Goal: Answer question/provide support: Share knowledge or assist other users

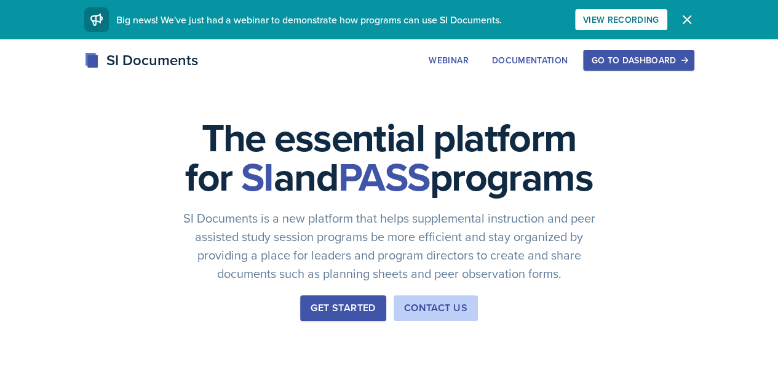
click at [694, 67] on button "Go to Dashboard" at bounding box center [638, 60] width 111 height 21
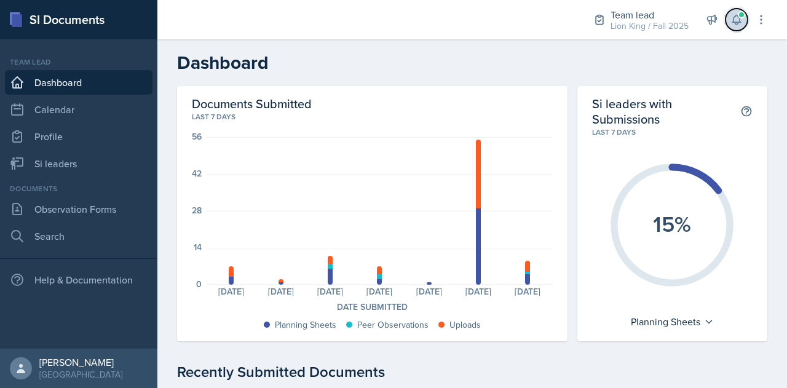
click at [744, 18] on button at bounding box center [737, 20] width 22 height 22
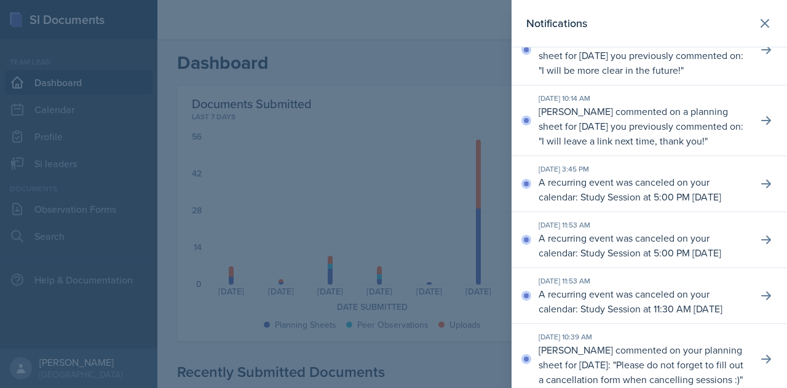
scroll to position [58, 0]
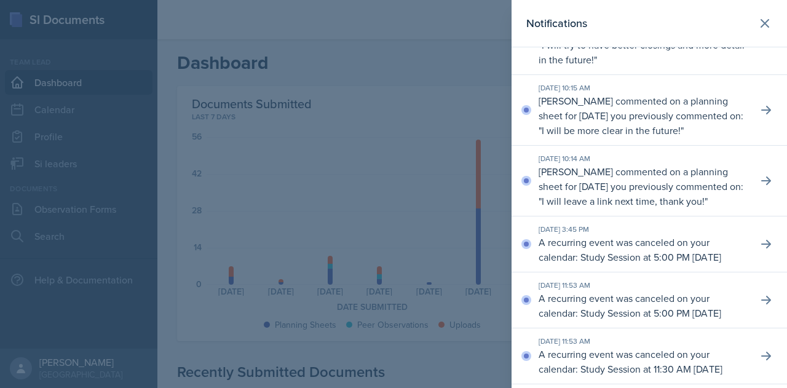
click at [402, 218] on div at bounding box center [393, 194] width 787 height 388
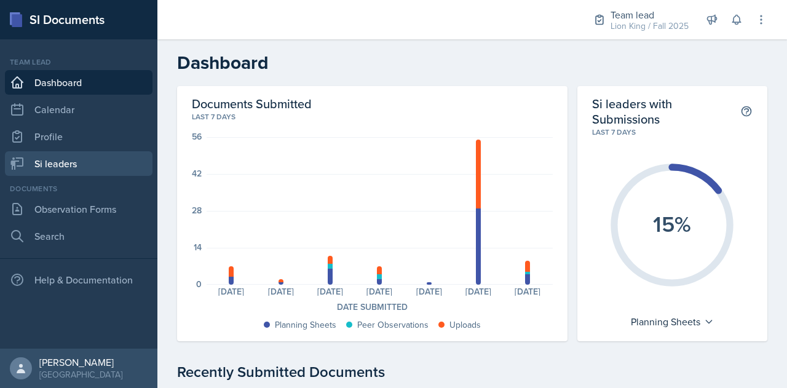
click at [42, 163] on link "Si leaders" at bounding box center [79, 163] width 148 height 25
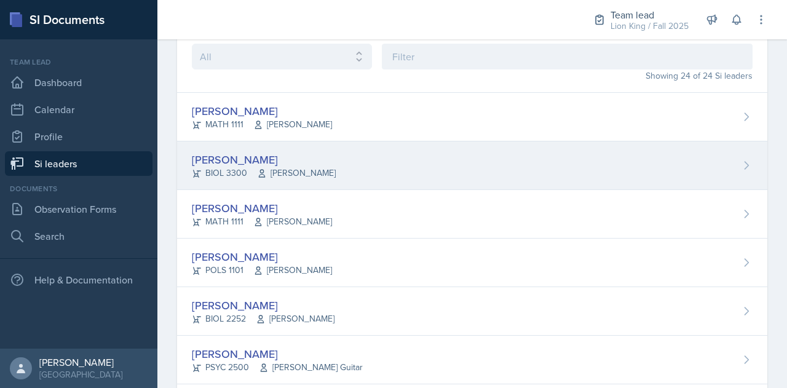
scroll to position [68, 0]
click at [322, 176] on span "[PERSON_NAME]" at bounding box center [296, 172] width 79 height 13
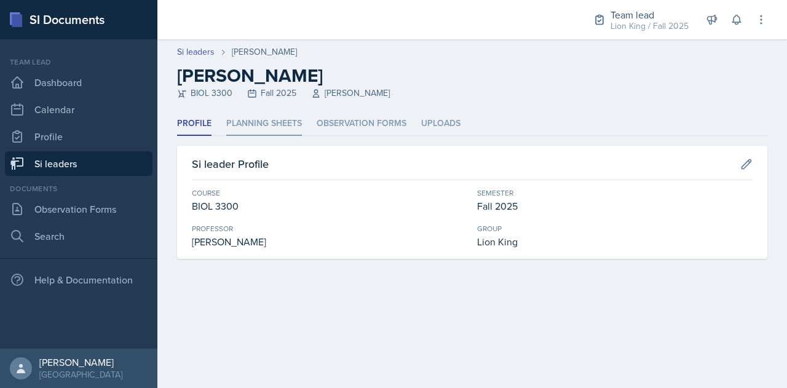
click at [273, 125] on li "Planning Sheets" at bounding box center [264, 124] width 76 height 24
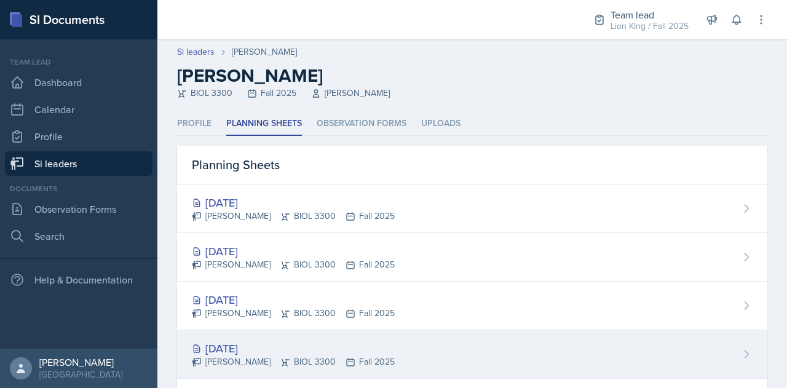
click at [249, 346] on div "[DATE]" at bounding box center [293, 348] width 203 height 17
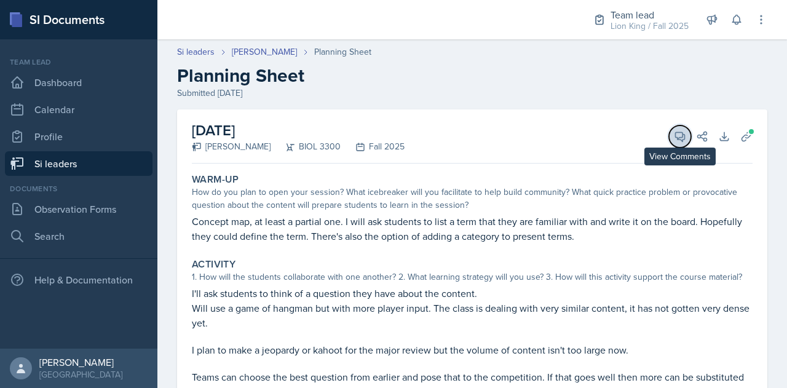
click at [674, 137] on icon at bounding box center [680, 136] width 12 height 12
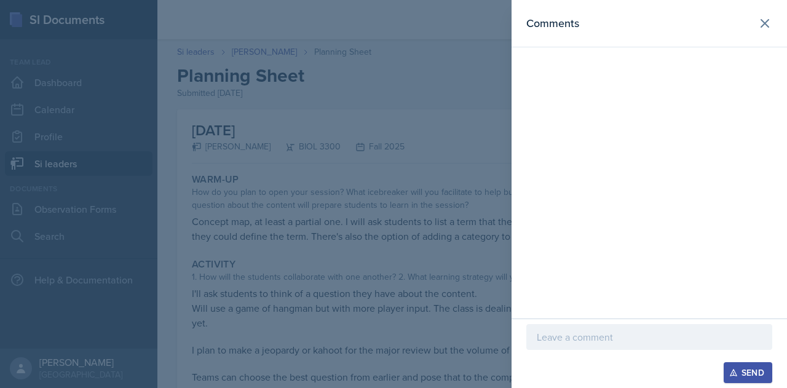
click at [597, 343] on p at bounding box center [649, 337] width 225 height 15
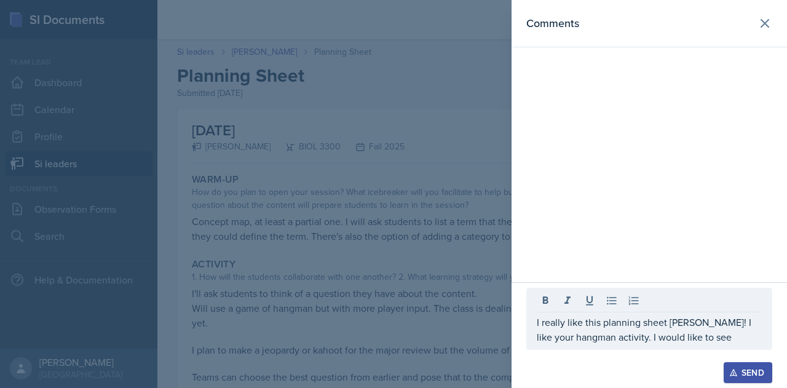
click at [431, 327] on div at bounding box center [393, 194] width 787 height 388
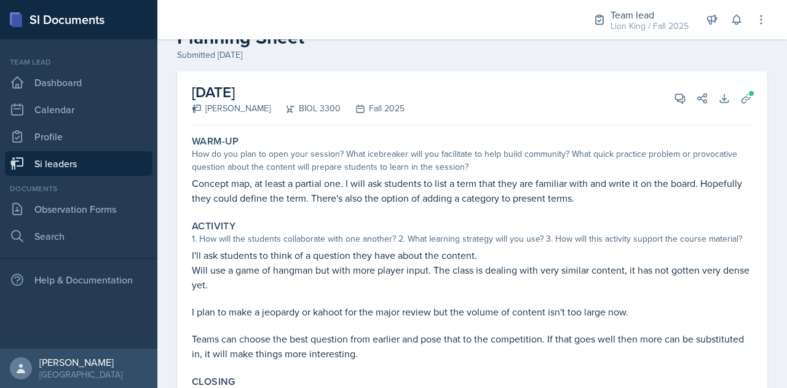
scroll to position [40, 0]
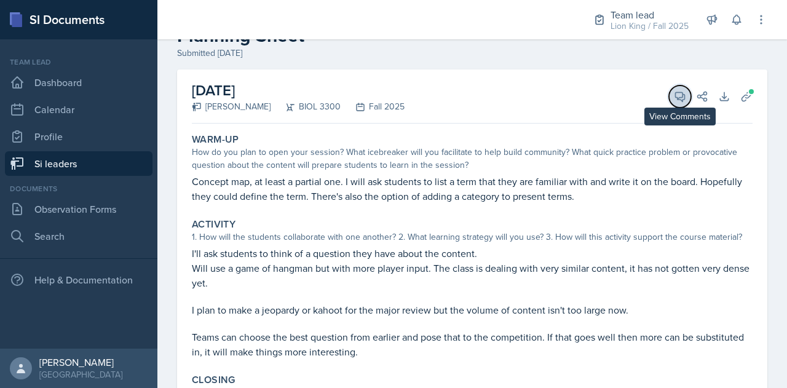
click at [674, 98] on icon at bounding box center [680, 96] width 12 height 12
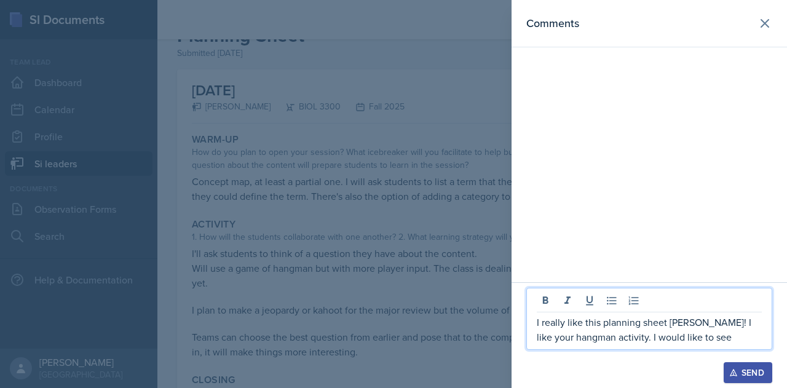
click at [699, 342] on p "I really like this planning sheet [PERSON_NAME]! I like your hangman activity. …" at bounding box center [649, 330] width 225 height 30
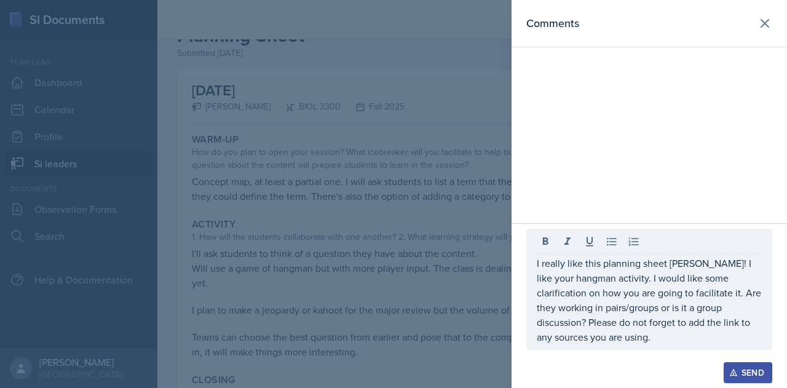
click at [755, 370] on div "Send" at bounding box center [748, 373] width 33 height 10
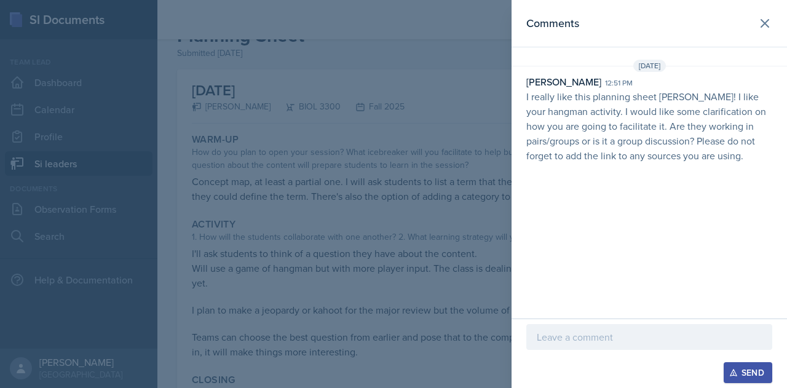
click at [310, 58] on div at bounding box center [393, 194] width 787 height 388
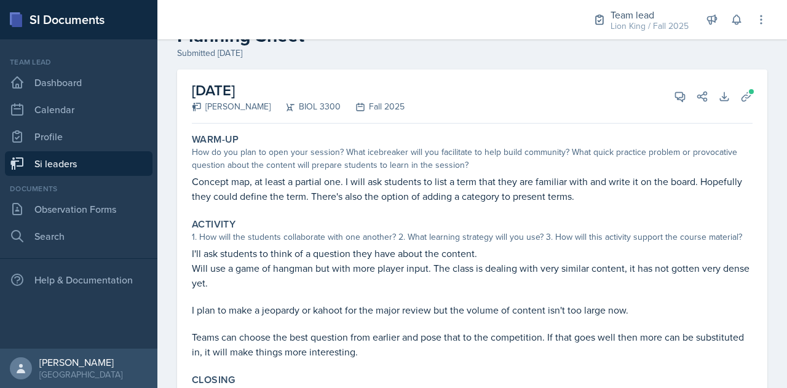
scroll to position [0, 0]
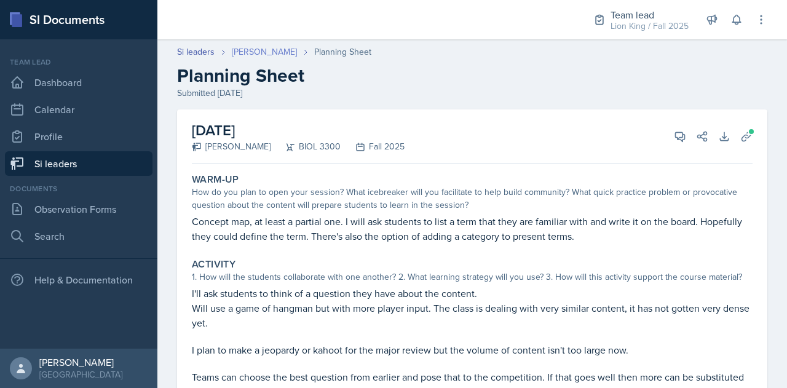
click at [260, 54] on link "[PERSON_NAME]" at bounding box center [264, 52] width 65 height 13
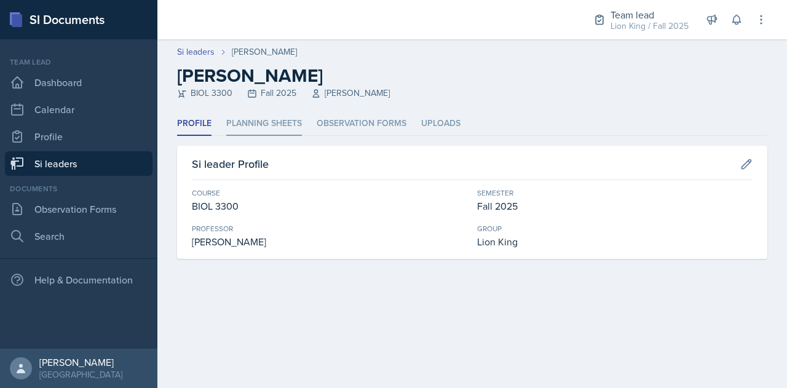
click at [268, 131] on li "Planning Sheets" at bounding box center [264, 124] width 76 height 24
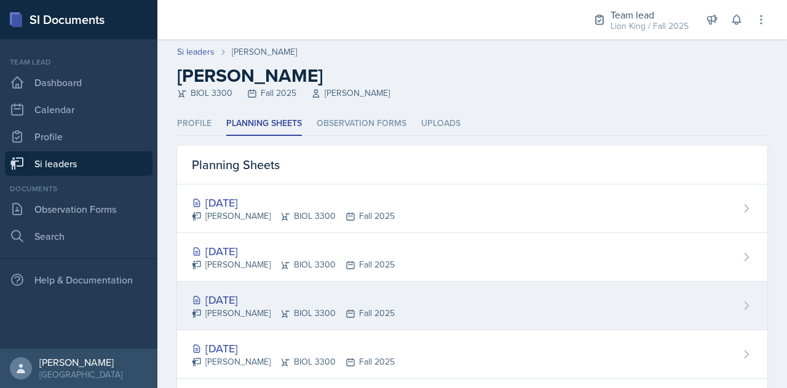
click at [231, 296] on div "[DATE]" at bounding box center [293, 300] width 203 height 17
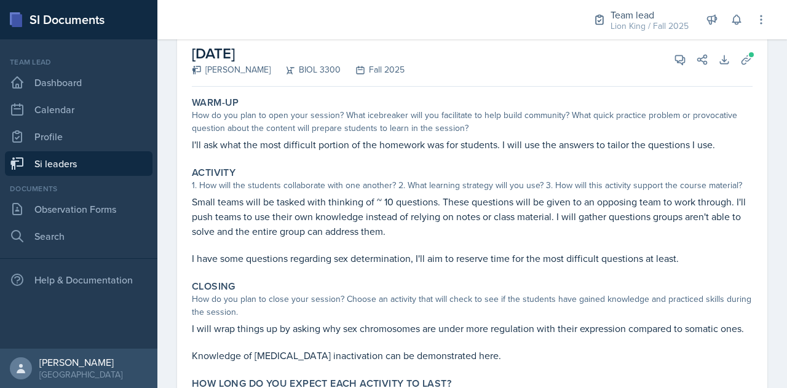
scroll to position [65, 0]
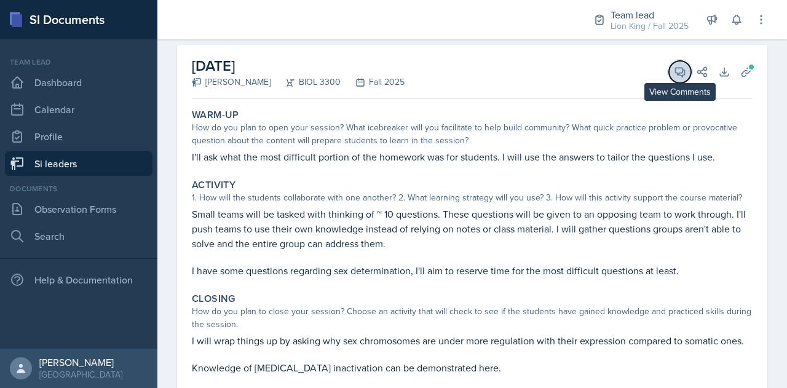
click at [674, 76] on icon at bounding box center [680, 72] width 12 height 12
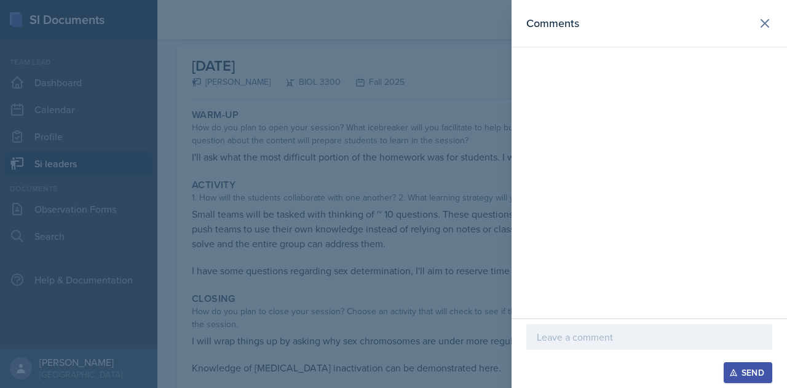
click at [338, 204] on div at bounding box center [393, 194] width 787 height 388
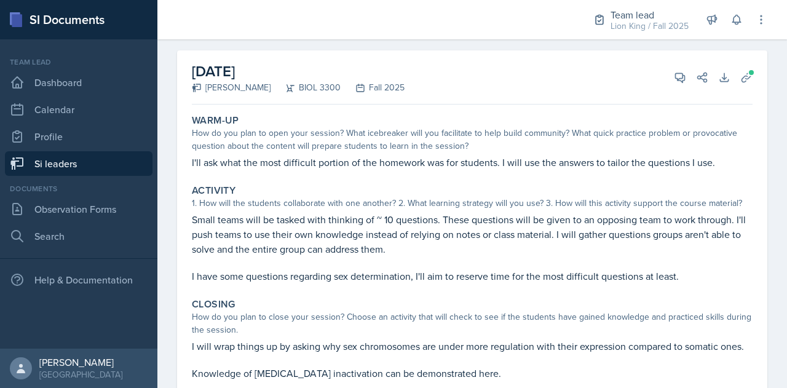
scroll to position [0, 0]
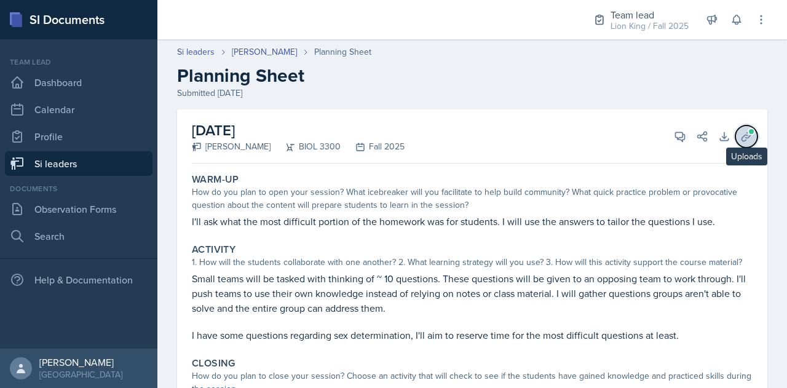
click at [742, 135] on icon at bounding box center [746, 136] width 9 height 9
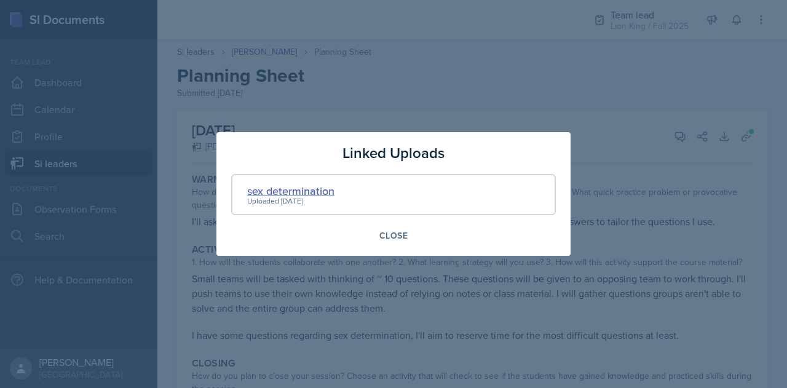
click at [291, 194] on div "sex determination" at bounding box center [290, 191] width 87 height 17
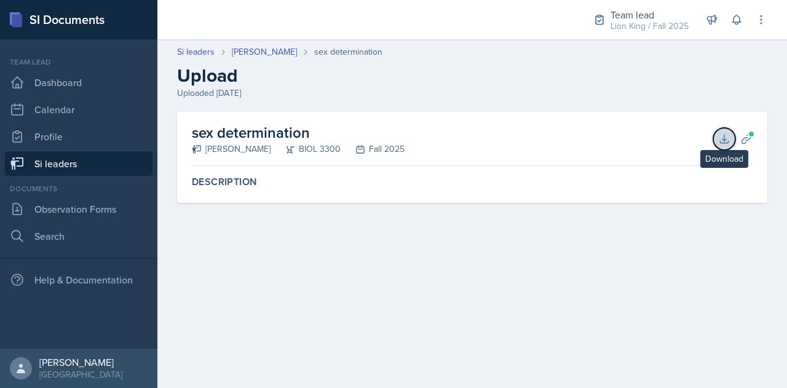
click at [728, 145] on icon at bounding box center [724, 139] width 12 height 12
click at [757, 138] on button "Planning Sheets" at bounding box center [747, 139] width 22 height 22
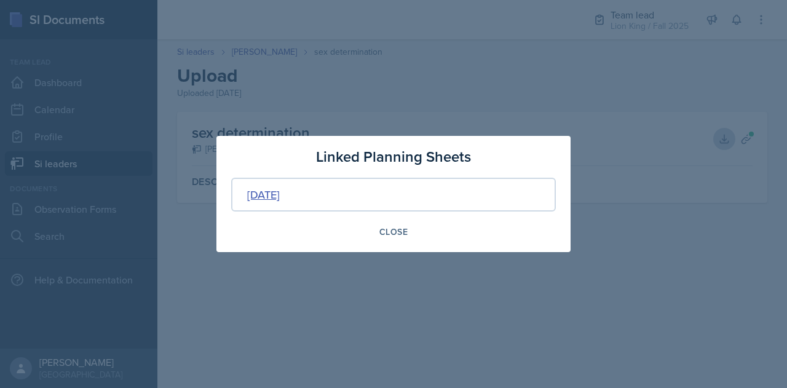
click at [280, 198] on div "[DATE]" at bounding box center [263, 194] width 33 height 17
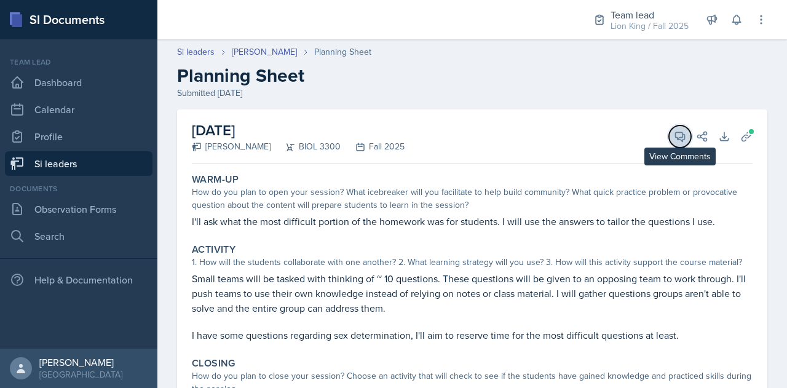
click at [676, 138] on icon at bounding box center [680, 136] width 9 height 9
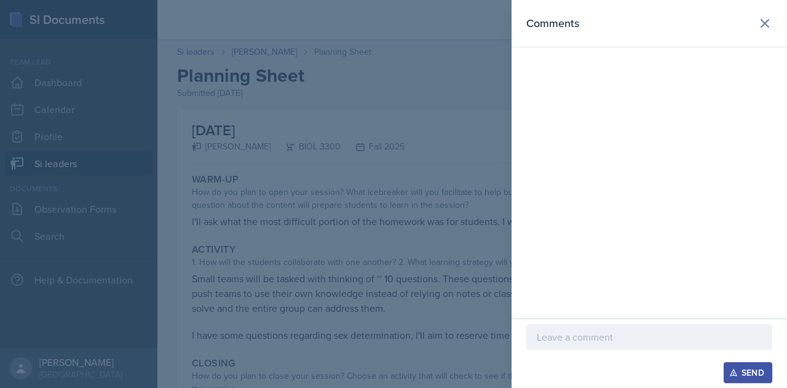
click at [669, 125] on button "View Comments" at bounding box center [680, 136] width 22 height 22
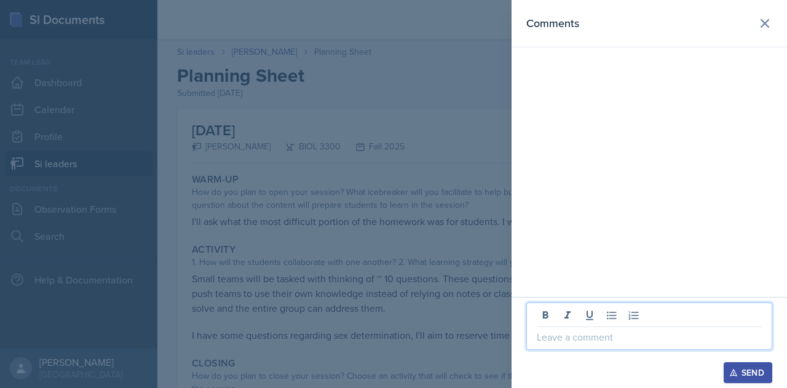
click at [584, 332] on p at bounding box center [649, 337] width 225 height 15
click at [369, 318] on div at bounding box center [393, 194] width 787 height 388
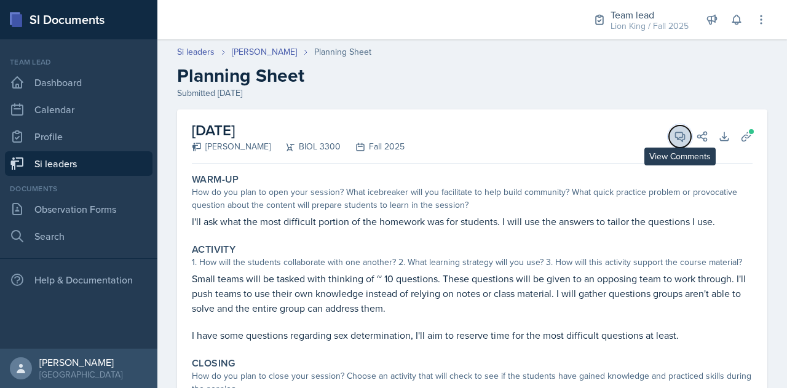
click at [674, 134] on icon at bounding box center [680, 136] width 12 height 12
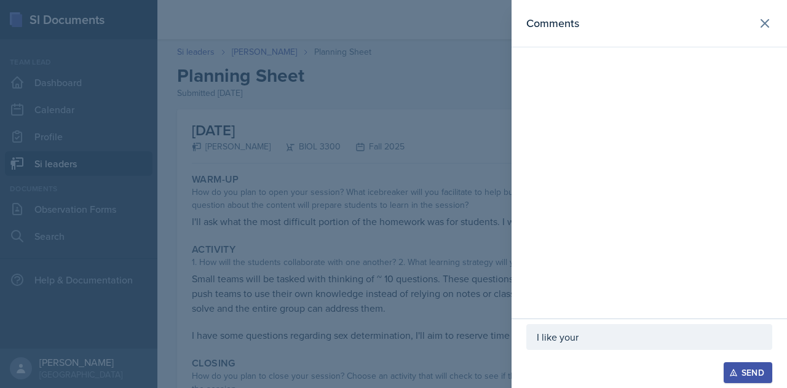
click at [609, 343] on p "I like your" at bounding box center [649, 337] width 225 height 15
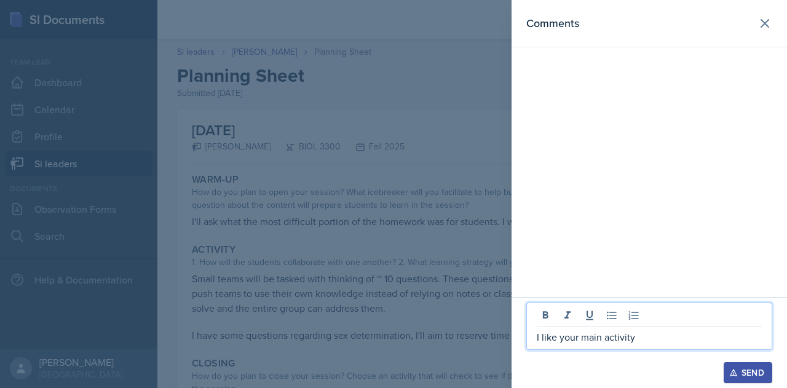
click at [467, 334] on div at bounding box center [393, 194] width 787 height 388
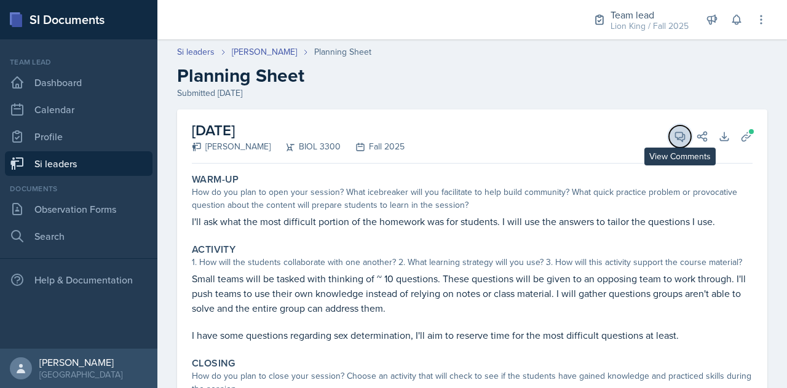
click at [674, 136] on icon at bounding box center [680, 136] width 12 height 12
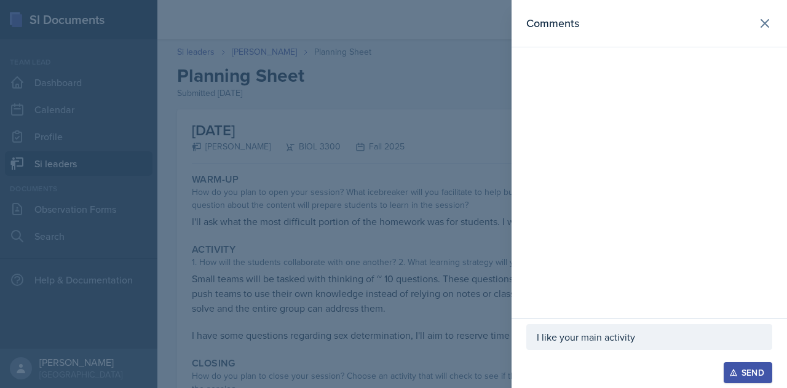
click at [642, 351] on div at bounding box center [650, 356] width 246 height 12
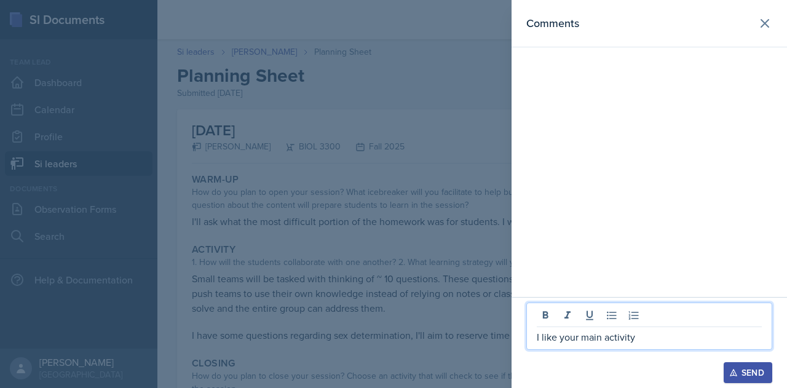
click at [642, 335] on p "I like your main activity" at bounding box center [649, 337] width 225 height 15
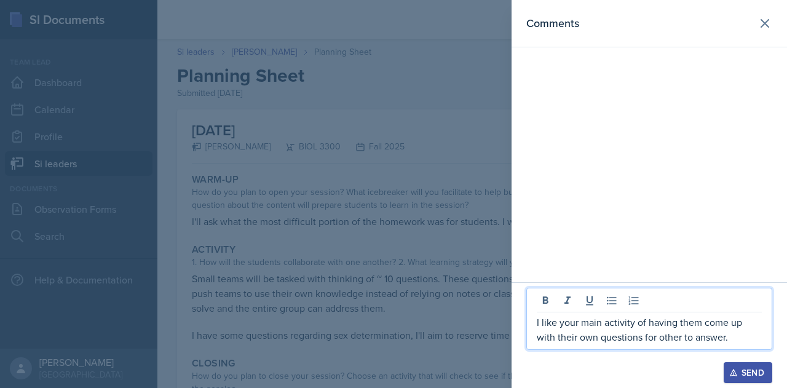
click at [388, 307] on div at bounding box center [393, 194] width 787 height 388
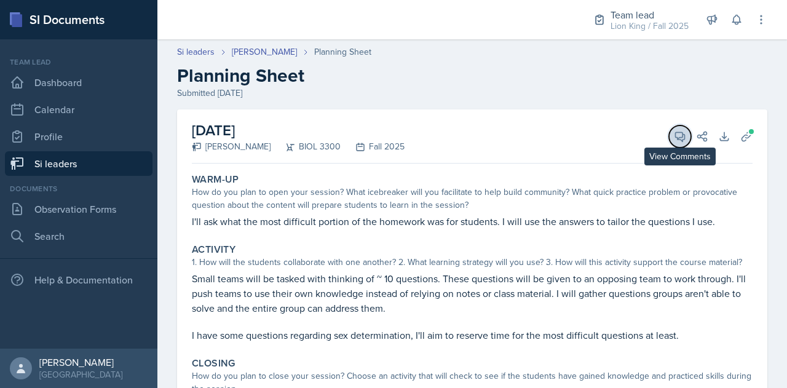
click at [674, 133] on icon at bounding box center [680, 136] width 12 height 12
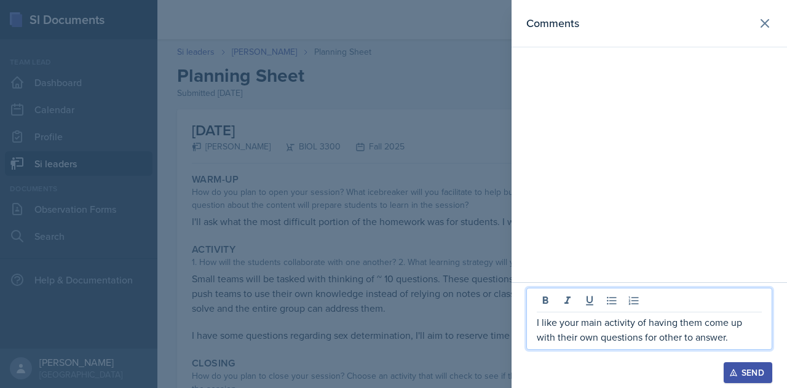
click at [714, 339] on p "I like your main activity of having them come up with their own questions for o…" at bounding box center [649, 330] width 225 height 30
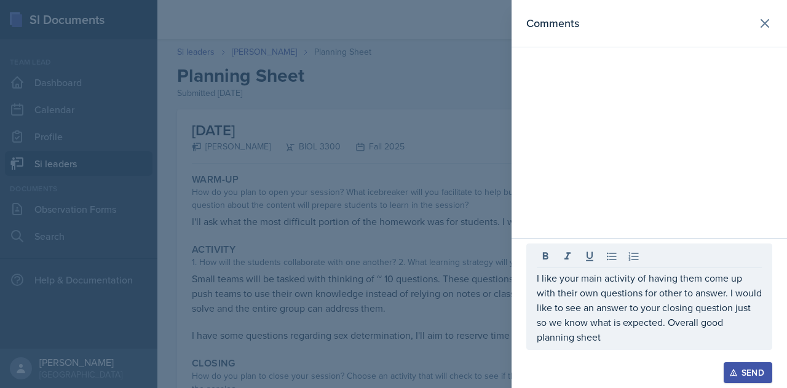
click at [756, 370] on div "Send" at bounding box center [748, 373] width 33 height 10
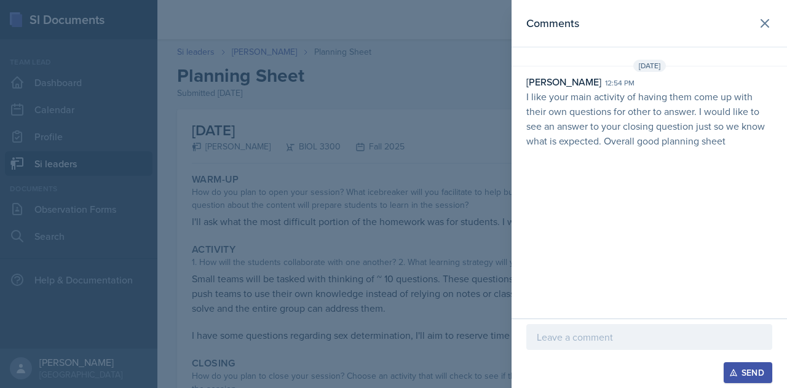
click at [264, 72] on div at bounding box center [393, 194] width 787 height 388
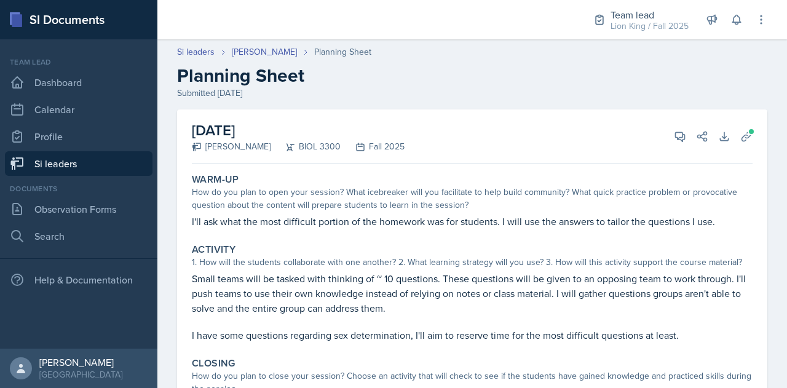
click at [93, 164] on link "Si leaders" at bounding box center [79, 163] width 148 height 25
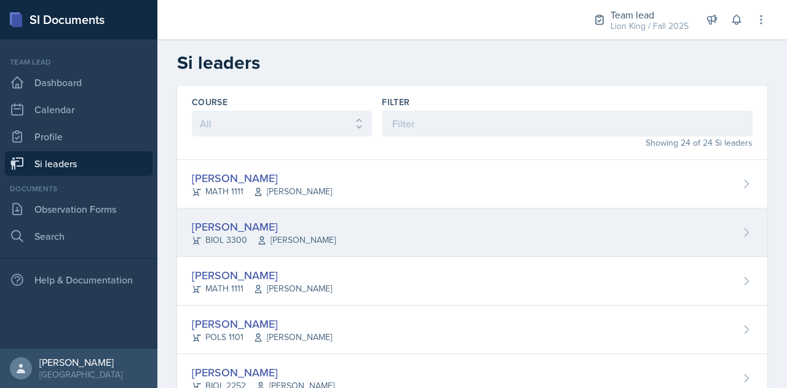
click at [248, 233] on div "[PERSON_NAME]" at bounding box center [264, 226] width 144 height 17
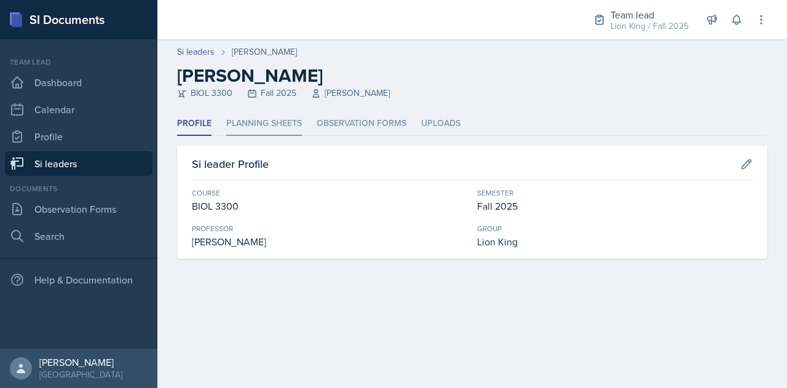
click at [265, 119] on li "Planning Sheets" at bounding box center [264, 124] width 76 height 24
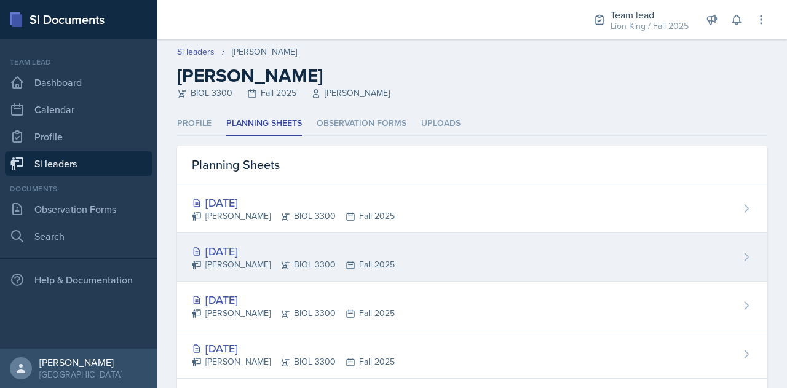
click at [284, 243] on div "[DATE]" at bounding box center [293, 251] width 203 height 17
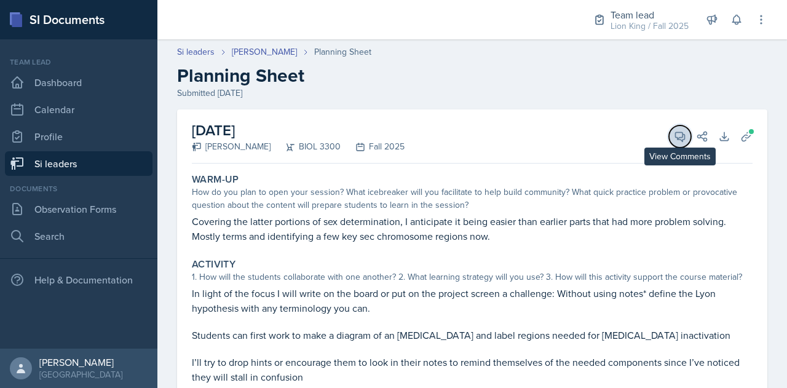
click at [676, 136] on icon at bounding box center [680, 136] width 12 height 12
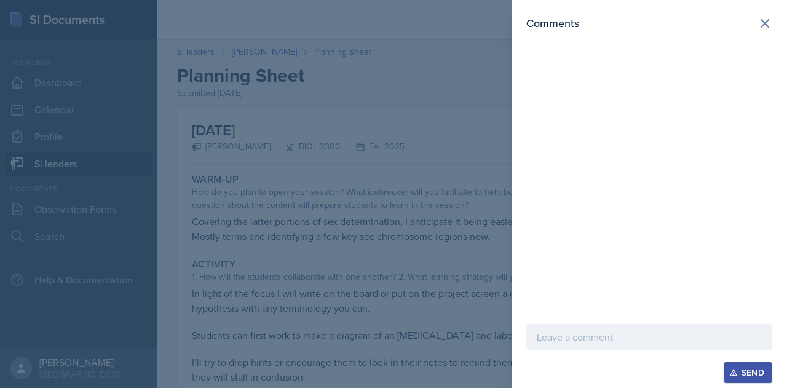
click at [379, 81] on div at bounding box center [393, 194] width 787 height 388
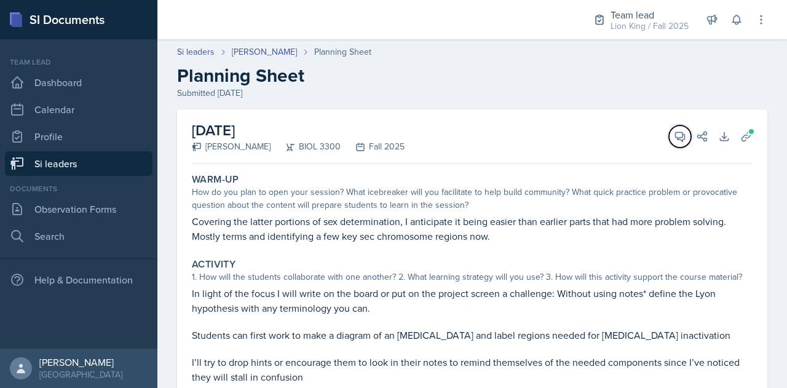
drag, startPoint x: 671, startPoint y: 133, endPoint x: 680, endPoint y: 97, distance: 38.0
click at [680, 97] on div "Si leaders [PERSON_NAME] Planning Sheet Planning Sheet Submitted [DATE] [DATE] …" at bounding box center [472, 364] width 630 height 663
click at [744, 137] on button "Uploads" at bounding box center [747, 136] width 22 height 22
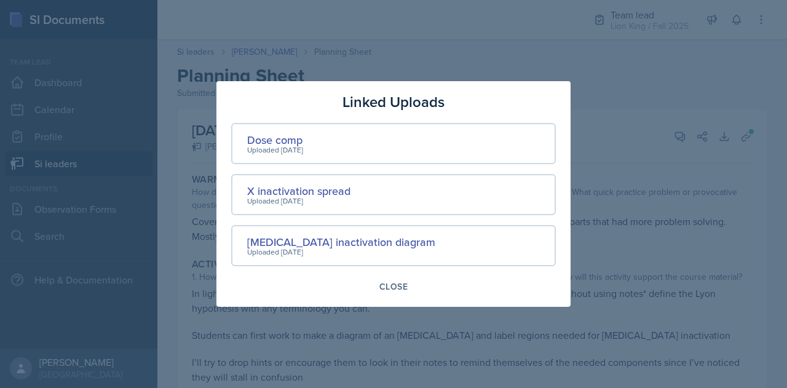
click at [353, 49] on div at bounding box center [393, 194] width 787 height 388
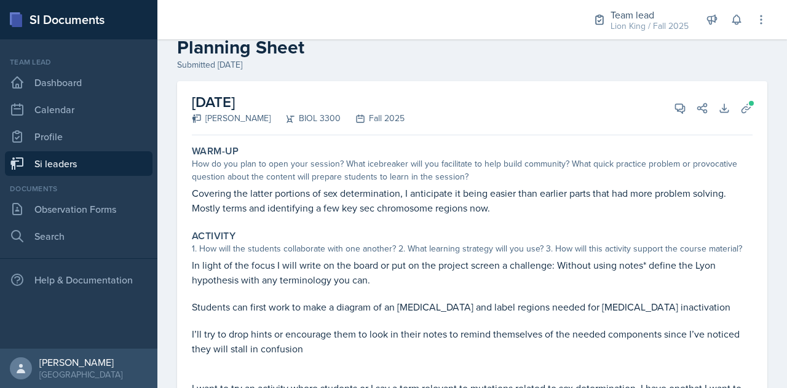
scroll to position [27, 0]
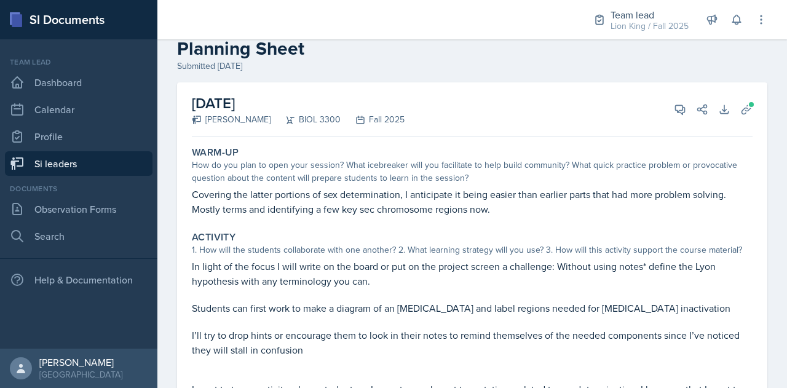
click at [506, 270] on p "In light of the focus I will write on the board or put on the project screen a …" at bounding box center [472, 274] width 561 height 30
click at [495, 221] on div "Warm-Up How do you plan to open your session? What icebreaker will you facilita…" at bounding box center [472, 390] width 561 height 498
